Goal: Transaction & Acquisition: Purchase product/service

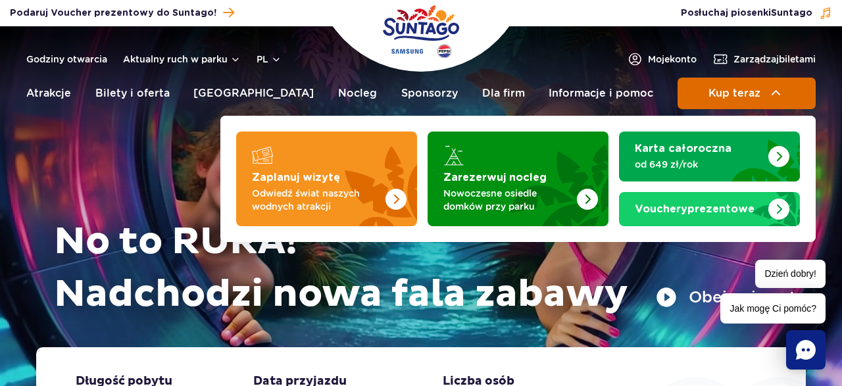
click at [745, 99] on span "Kup teraz" at bounding box center [734, 93] width 52 height 12
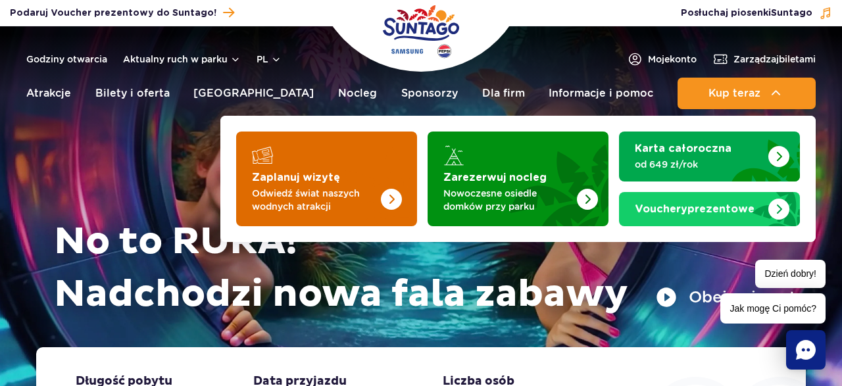
click at [331, 185] on img "Zaplanuj wizytę" at bounding box center [364, 175] width 105 height 103
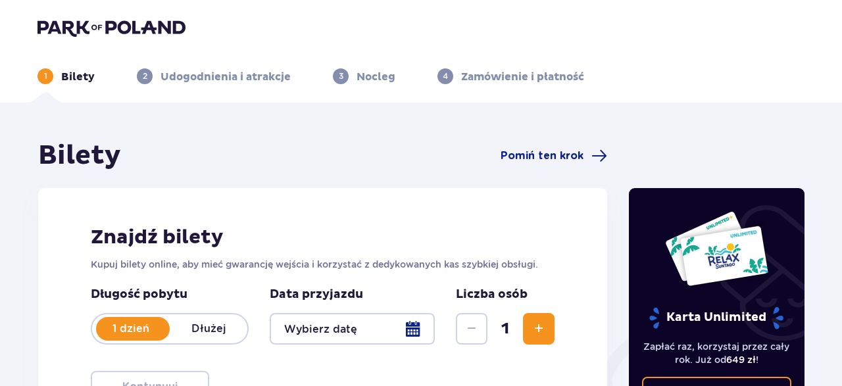
click at [432, 334] on div at bounding box center [352, 329] width 165 height 32
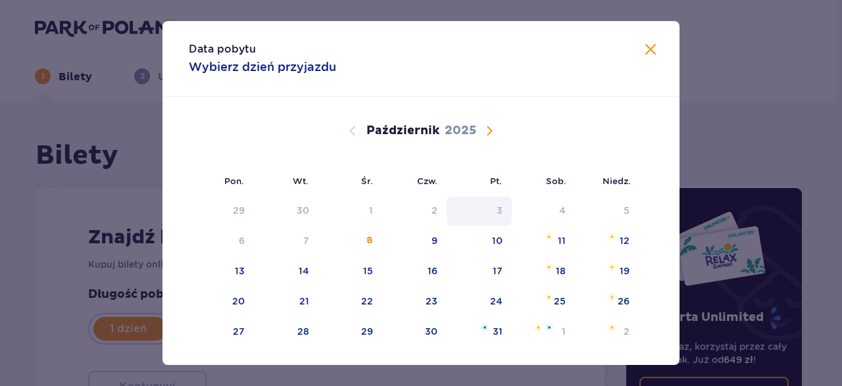
click at [539, 242] on div "11" at bounding box center [544, 241] width 64 height 29
type input "11.10.25"
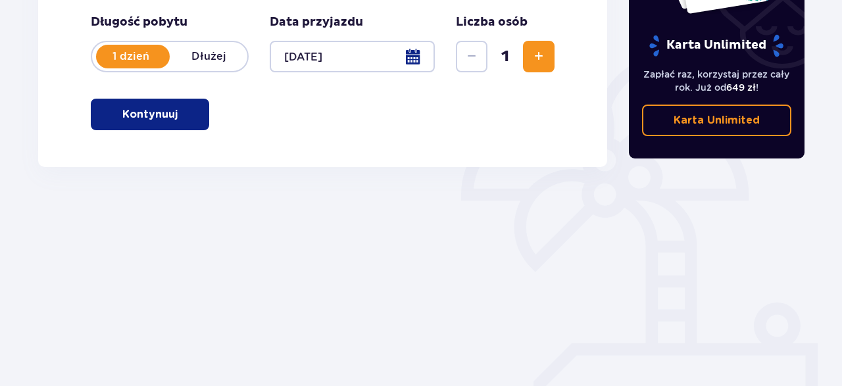
scroll to position [284, 0]
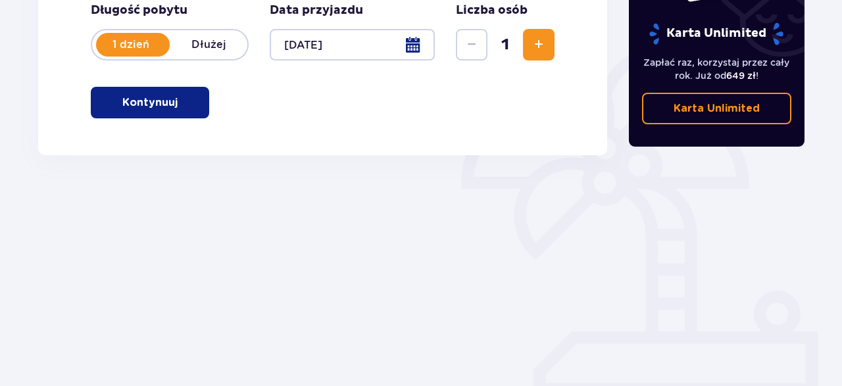
click at [177, 110] on span "button" at bounding box center [180, 103] width 16 height 16
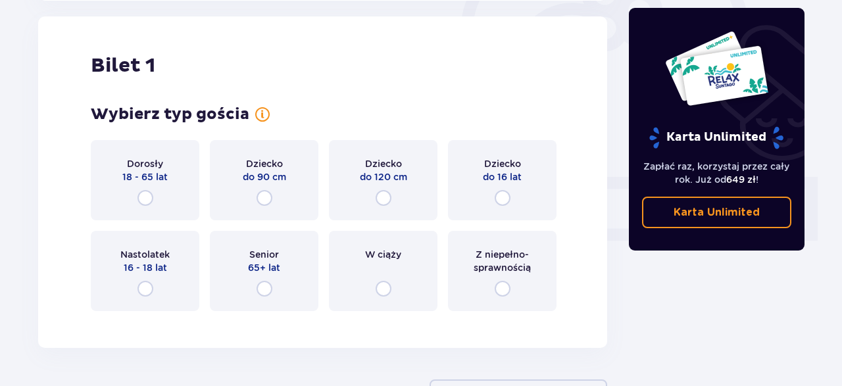
scroll to position [439, 0]
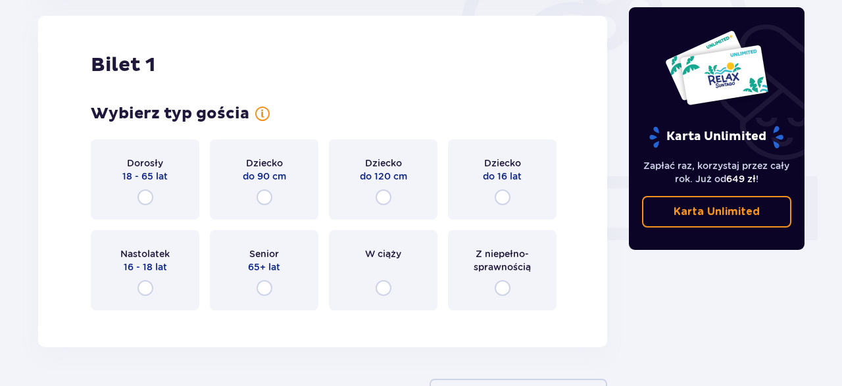
click at [502, 197] on input "radio" at bounding box center [503, 197] width 16 height 16
radio input "true"
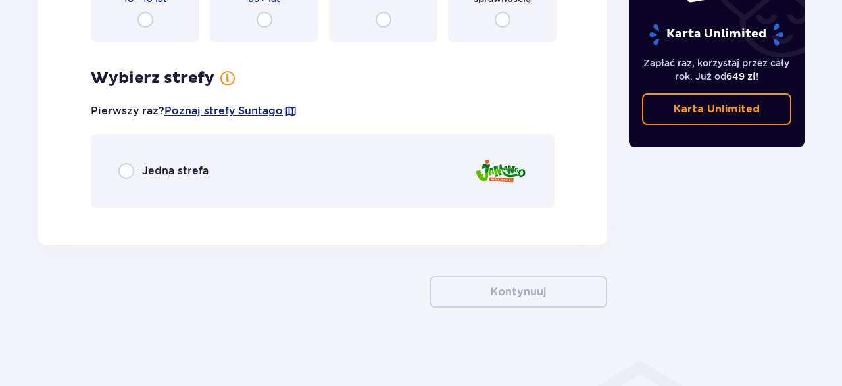
scroll to position [708, 0]
click at [128, 169] on input "radio" at bounding box center [126, 171] width 16 height 16
radio input "true"
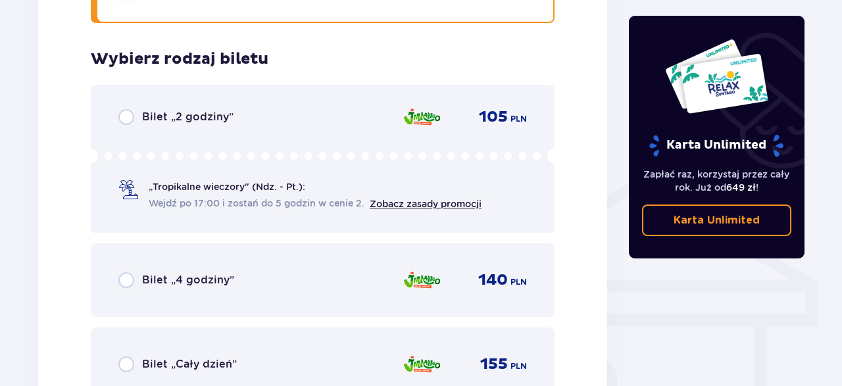
scroll to position [926, 0]
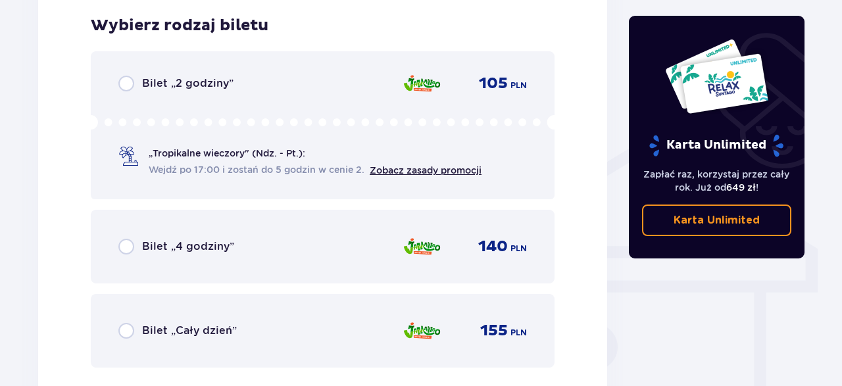
click at [127, 331] on input "radio" at bounding box center [126, 331] width 16 height 16
radio input "true"
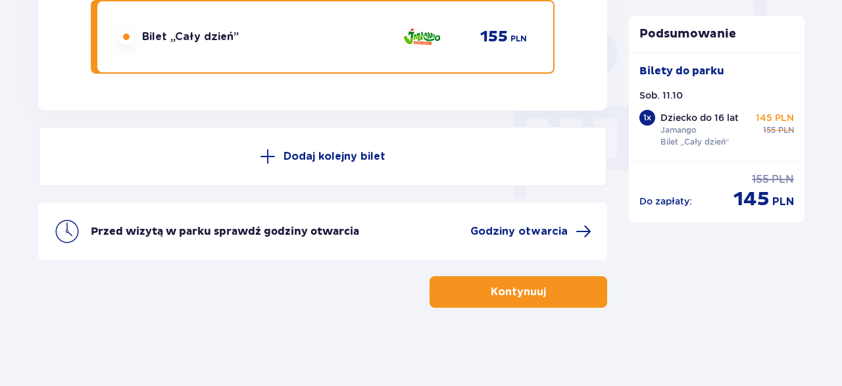
scroll to position [1221, 0]
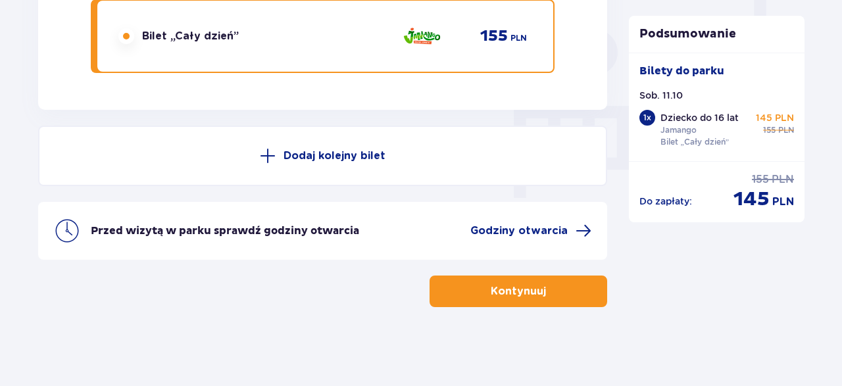
click at [536, 300] on button "Kontynuuj" at bounding box center [518, 292] width 178 height 32
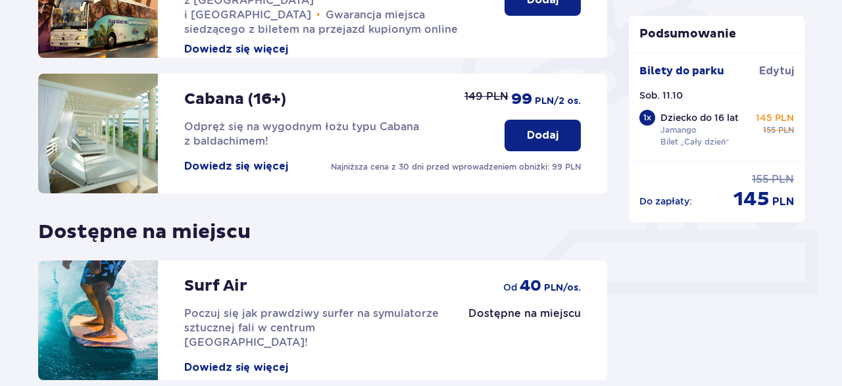
scroll to position [505, 0]
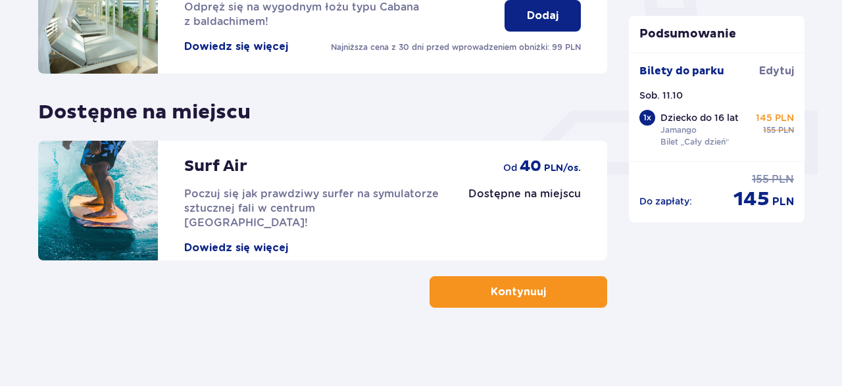
click at [561, 295] on button "Kontynuuj" at bounding box center [518, 292] width 178 height 32
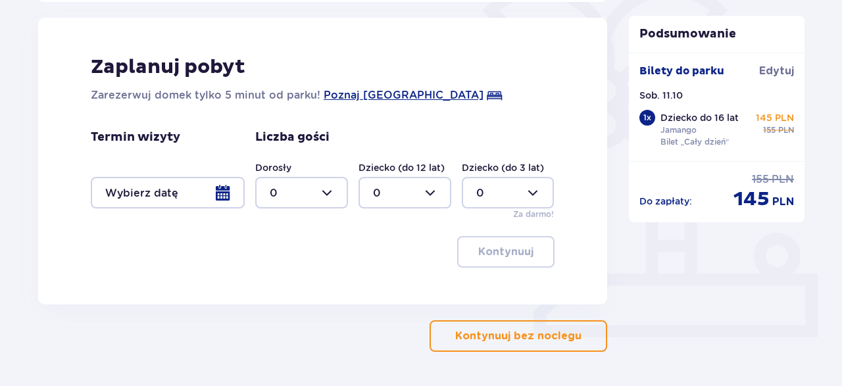
scroll to position [342, 0]
click at [549, 335] on p "Kontynuuj bez noclegu" at bounding box center [518, 336] width 126 height 14
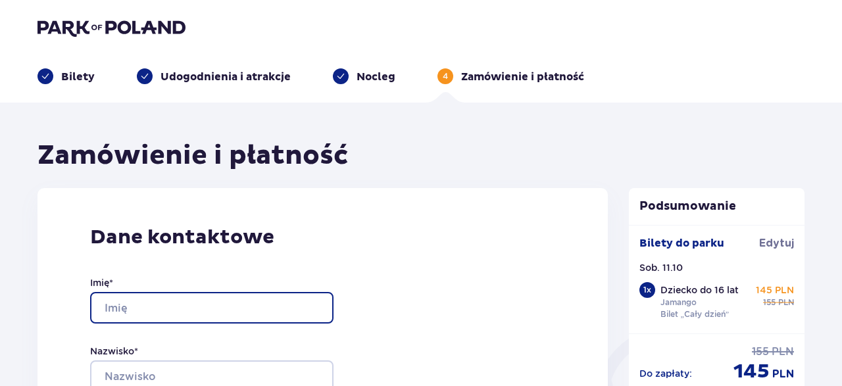
click at [180, 301] on input "Imię *" at bounding box center [211, 308] width 243 height 32
type input "DARIA"
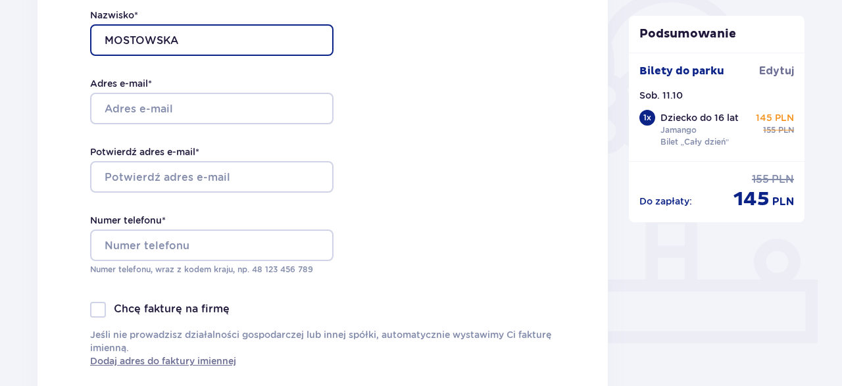
scroll to position [337, 0]
type input "MOSTOWSKA"
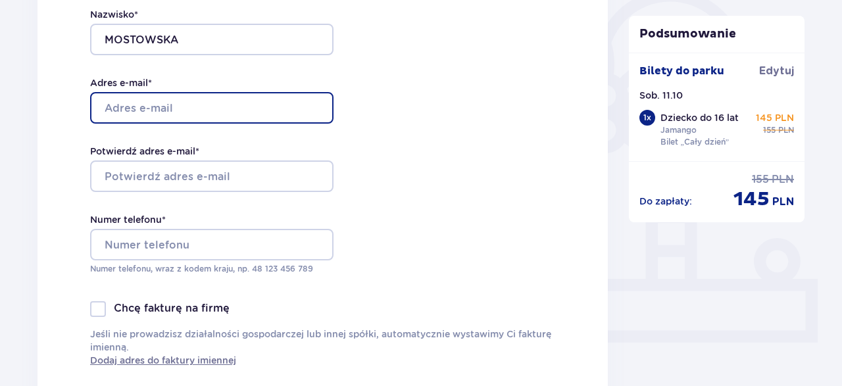
click at [262, 104] on input "Adres e-mail *" at bounding box center [211, 108] width 243 height 32
type input "daria.mostowska.82@gmail.com"
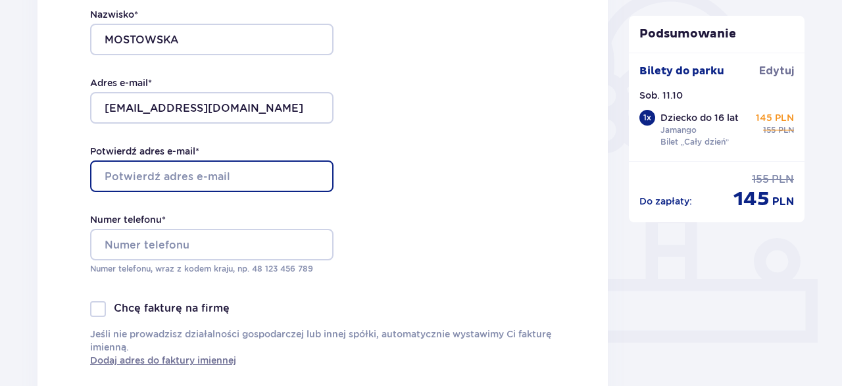
click at [185, 180] on input "Potwierdź adres e-mail *" at bounding box center [211, 176] width 243 height 32
type input "daria.mostowska.82@gmail.com"
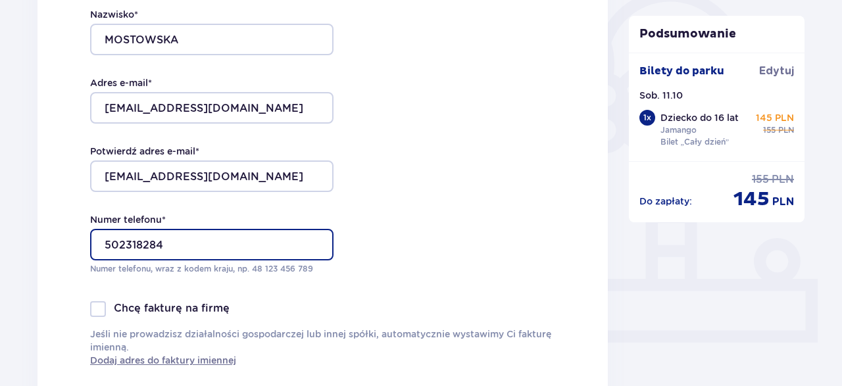
type input "502318284"
click at [101, 309] on div at bounding box center [98, 309] width 16 height 16
checkbox input "true"
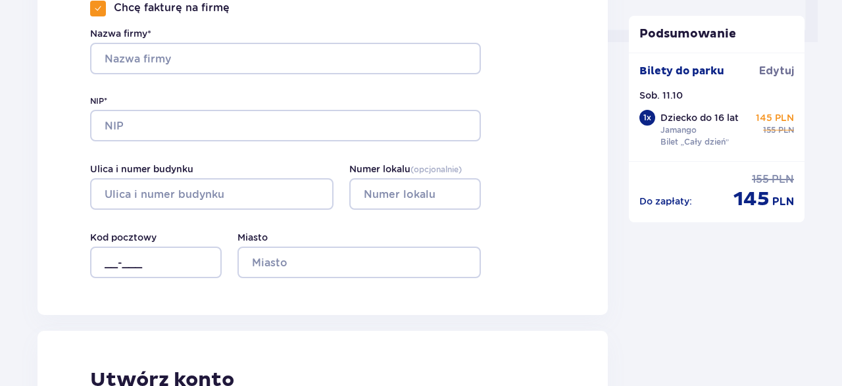
scroll to position [638, 0]
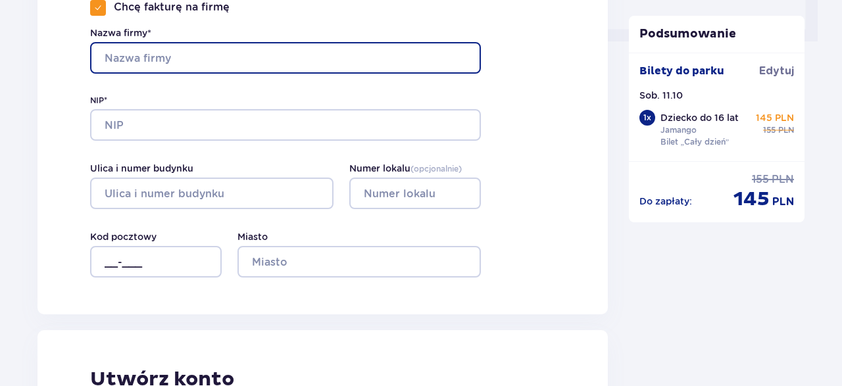
click at [197, 61] on input "Nazwa firmy*" at bounding box center [285, 58] width 391 height 32
type input "GBIC DARIA MOSTOWSKA"
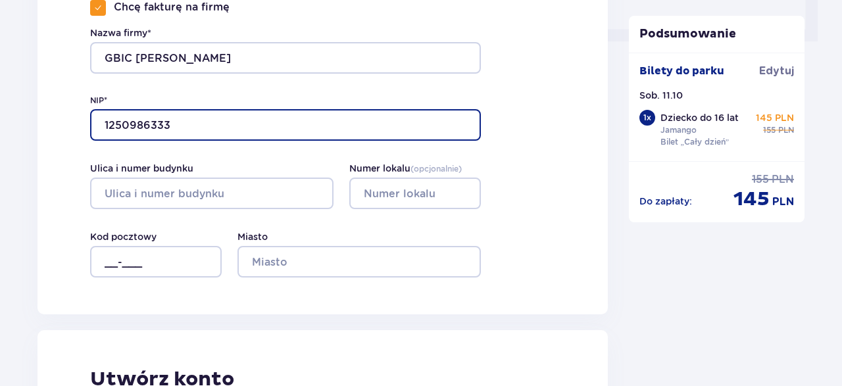
type input "1250986333"
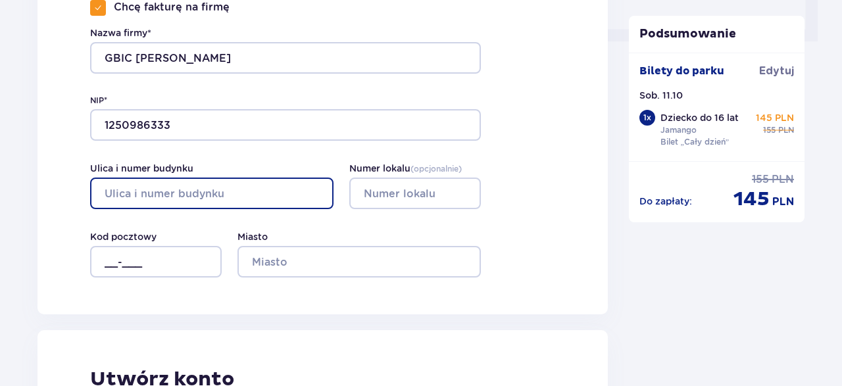
click at [156, 199] on input "Ulica i numer budynku" at bounding box center [211, 194] width 243 height 32
type input "ŻBIKA"
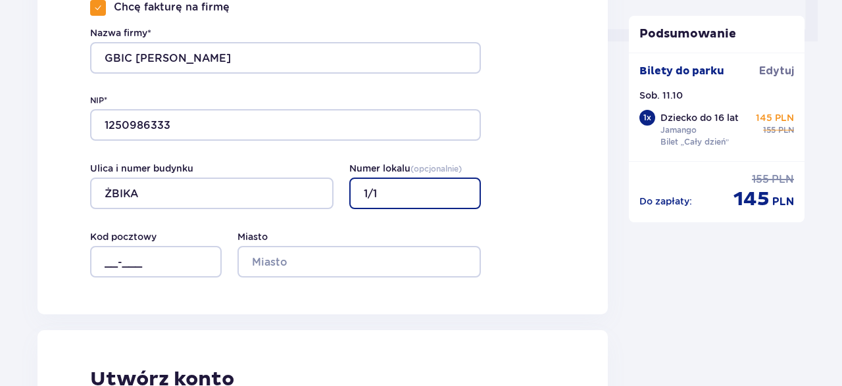
type input "1/1"
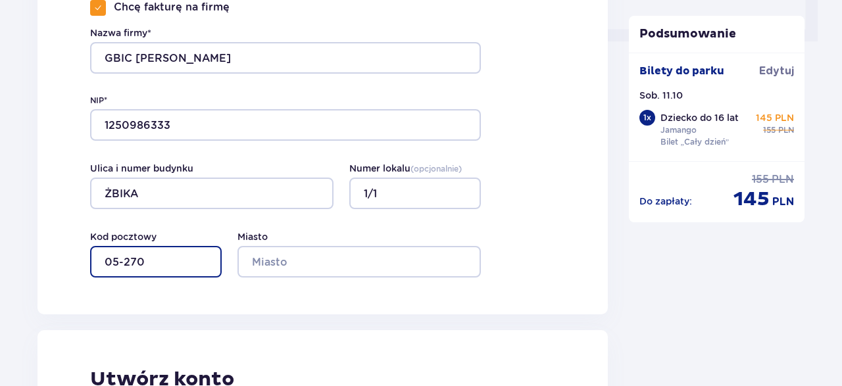
type input "05-270"
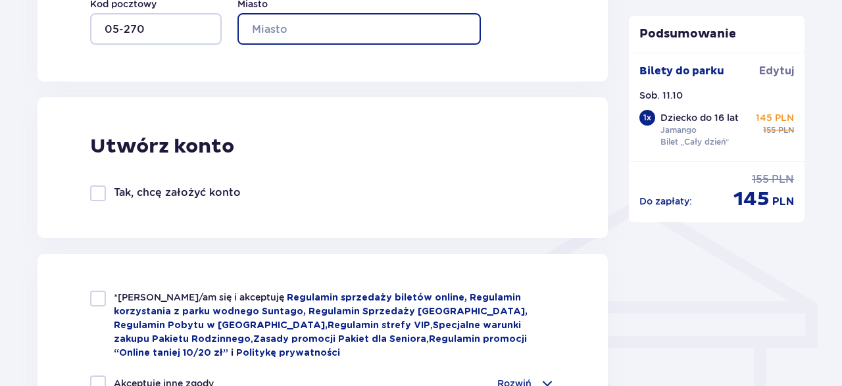
click at [296, 37] on input "Miasto" at bounding box center [358, 29] width 243 height 32
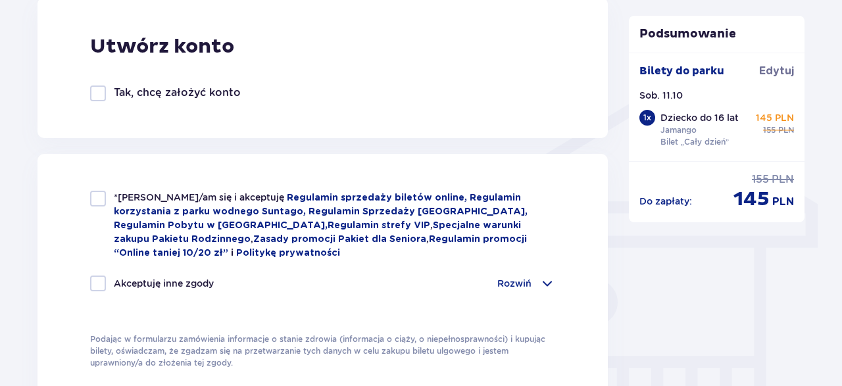
scroll to position [973, 0]
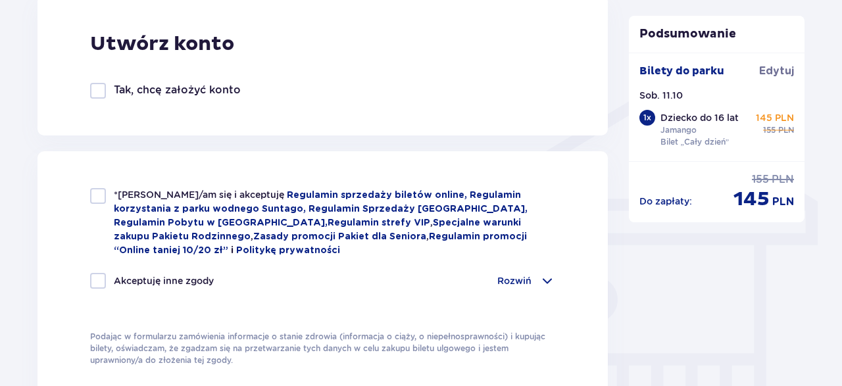
type input "MARKI"
click at [109, 191] on div "*Zapoznałem/am się i akceptuję Regulamin sprzedaży biletów online, Regulamin ko…" at bounding box center [322, 222] width 465 height 69
checkbox input "true"
click at [102, 274] on div at bounding box center [98, 281] width 16 height 16
checkbox input "true"
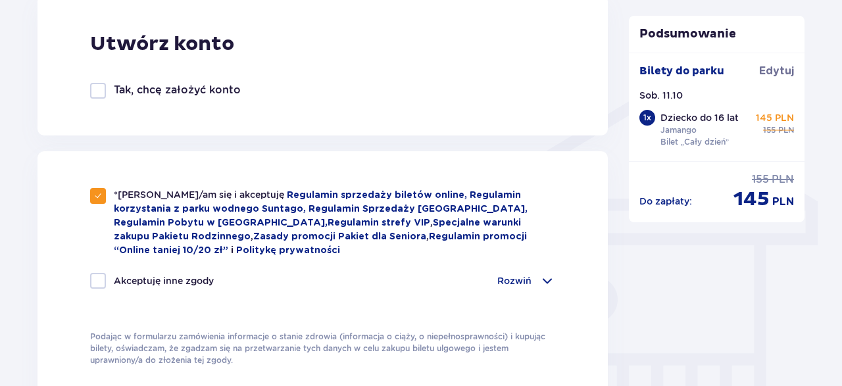
checkbox input "true"
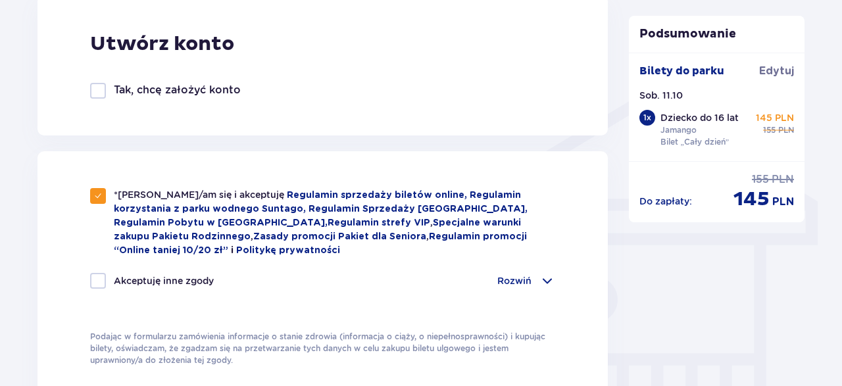
checkbox input "true"
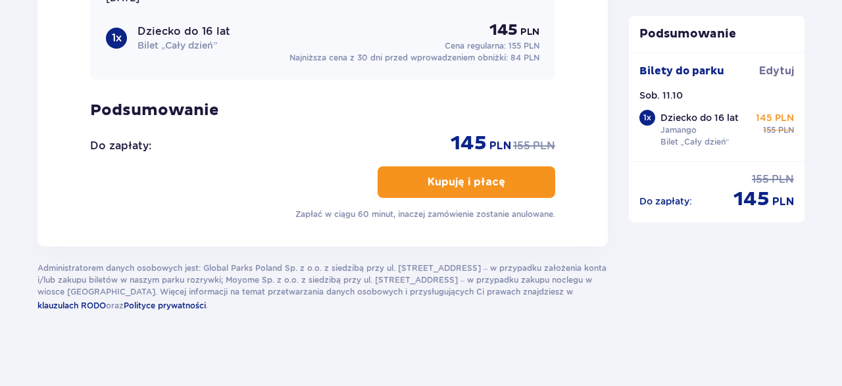
scroll to position [1567, 0]
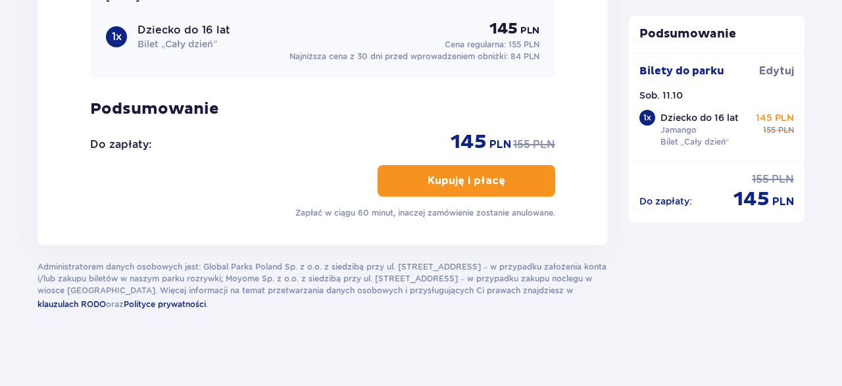
click at [481, 180] on p "Kupuję i płacę" at bounding box center [467, 181] width 78 height 14
